Goal: Browse casually

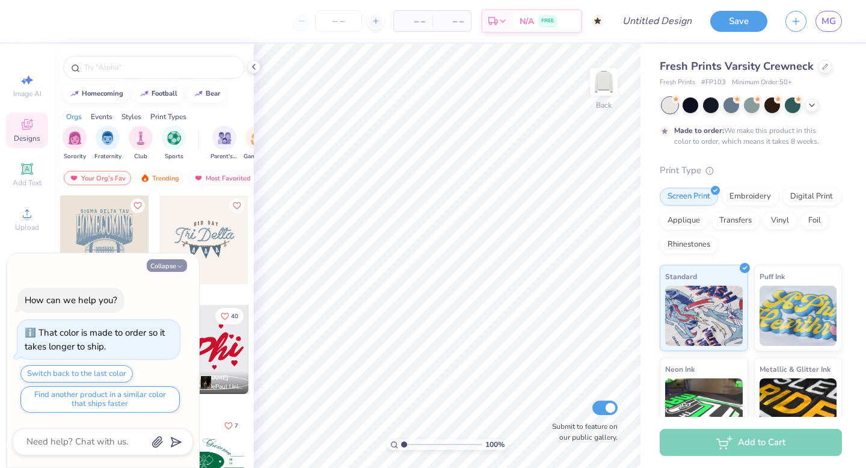
click at [169, 261] on button "Collapse" at bounding box center [167, 265] width 40 height 13
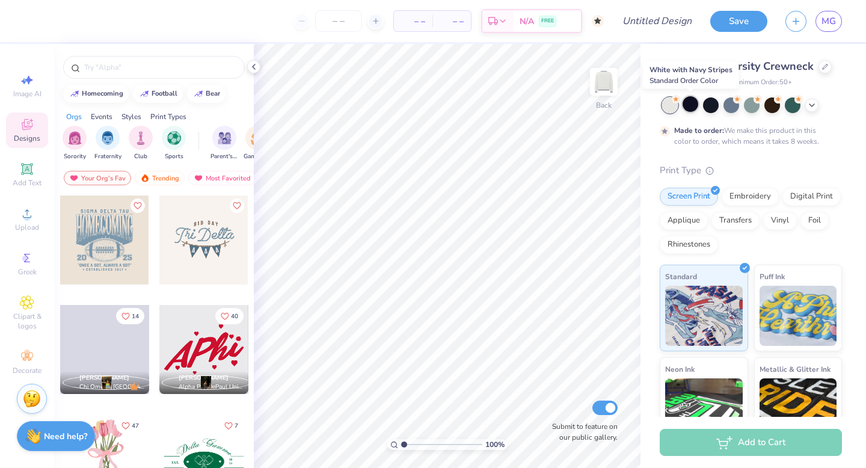
click at [694, 104] on div at bounding box center [690, 104] width 16 height 16
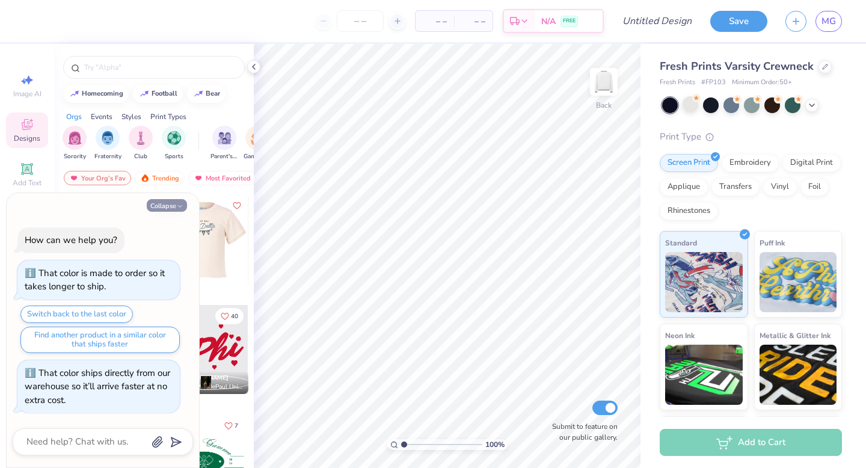
click at [179, 204] on icon "button" at bounding box center [179, 206] width 7 height 7
type textarea "x"
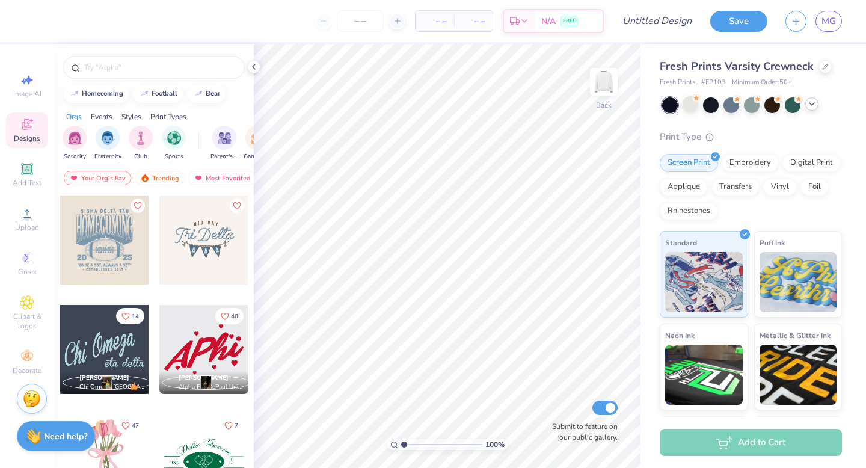
click at [813, 103] on polyline at bounding box center [811, 104] width 5 height 2
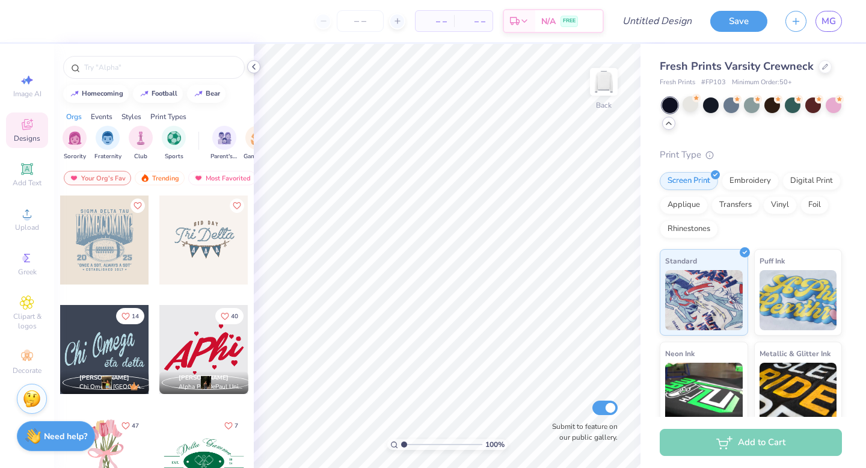
click at [257, 63] on icon at bounding box center [254, 67] width 10 height 10
